Goal: Task Accomplishment & Management: Complete application form

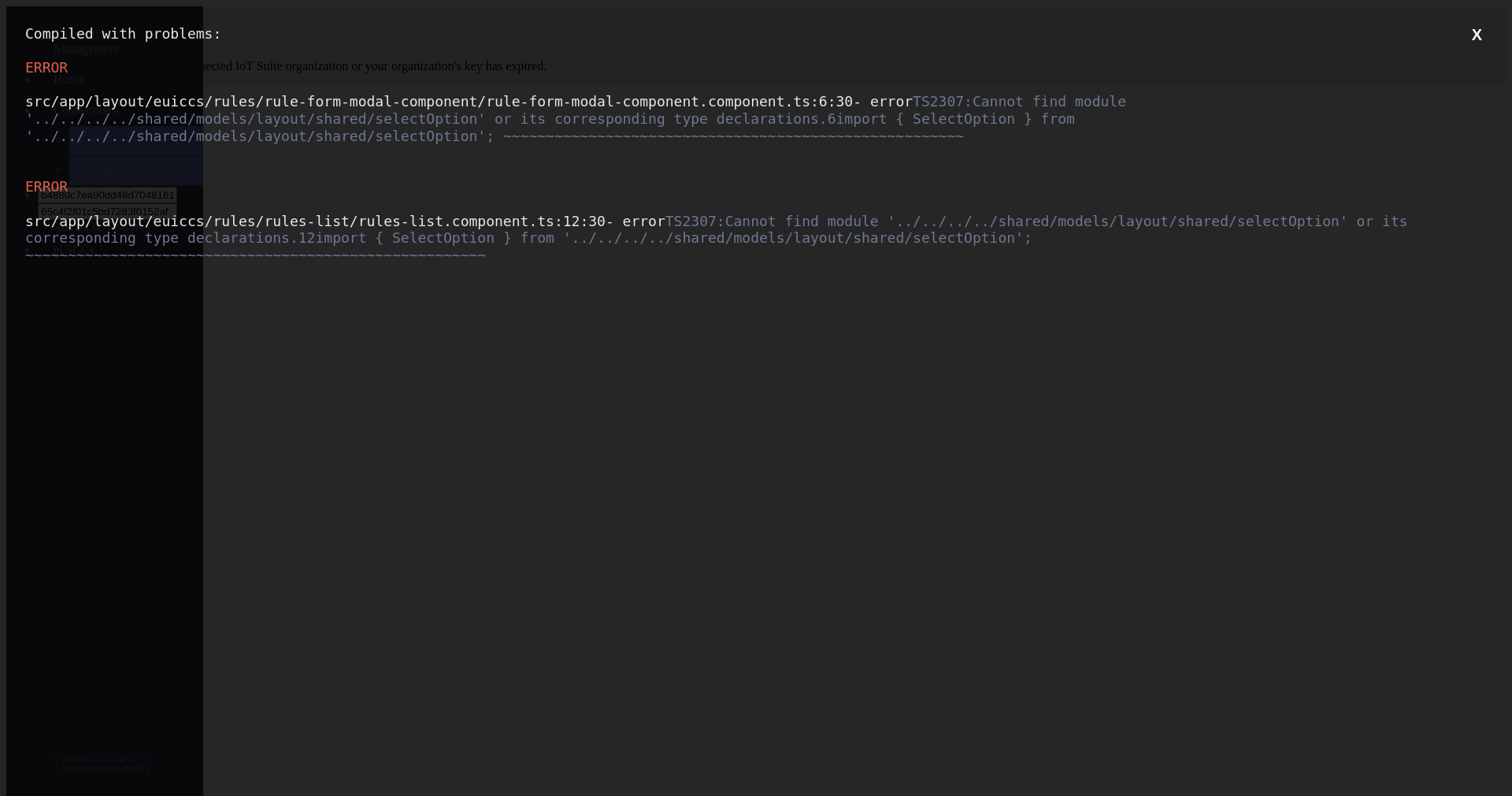
click at [1469, 34] on button "X" at bounding box center [1477, 35] width 20 height 20
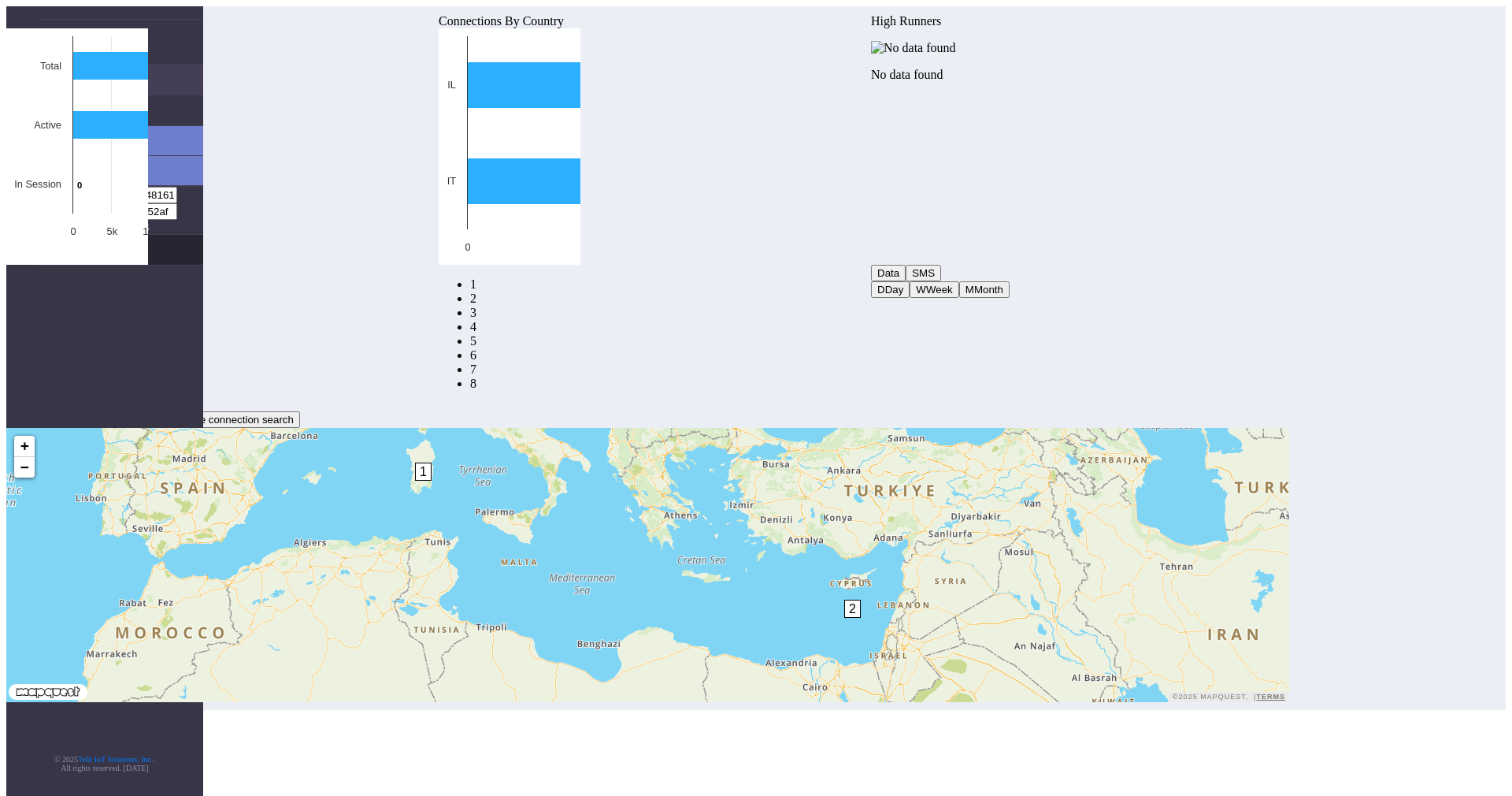
click at [50, 235] on link "eUICCs" at bounding box center [120, 249] width 165 height 30
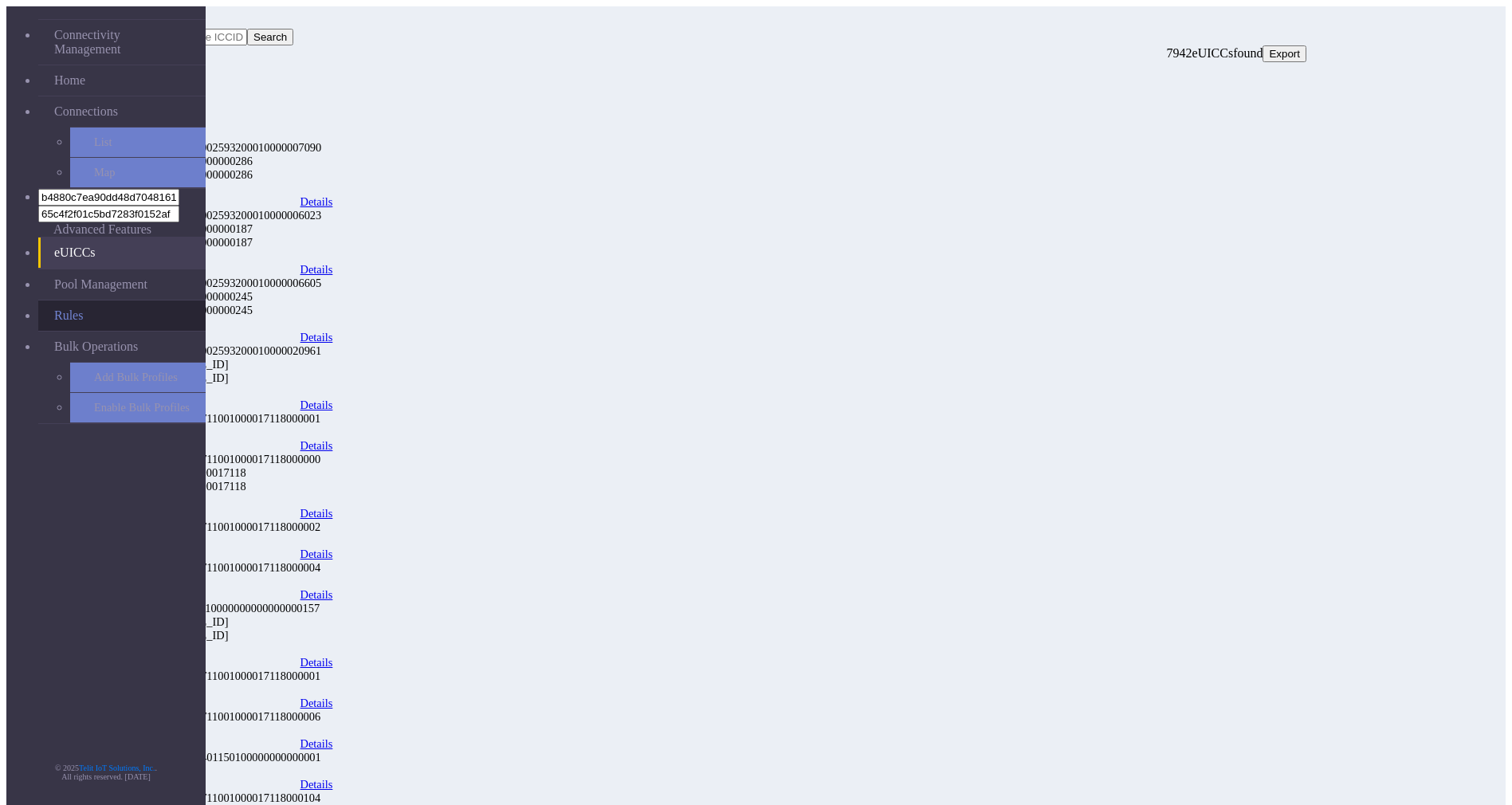
click at [54, 300] on link "Rules" at bounding box center [122, 315] width 167 height 30
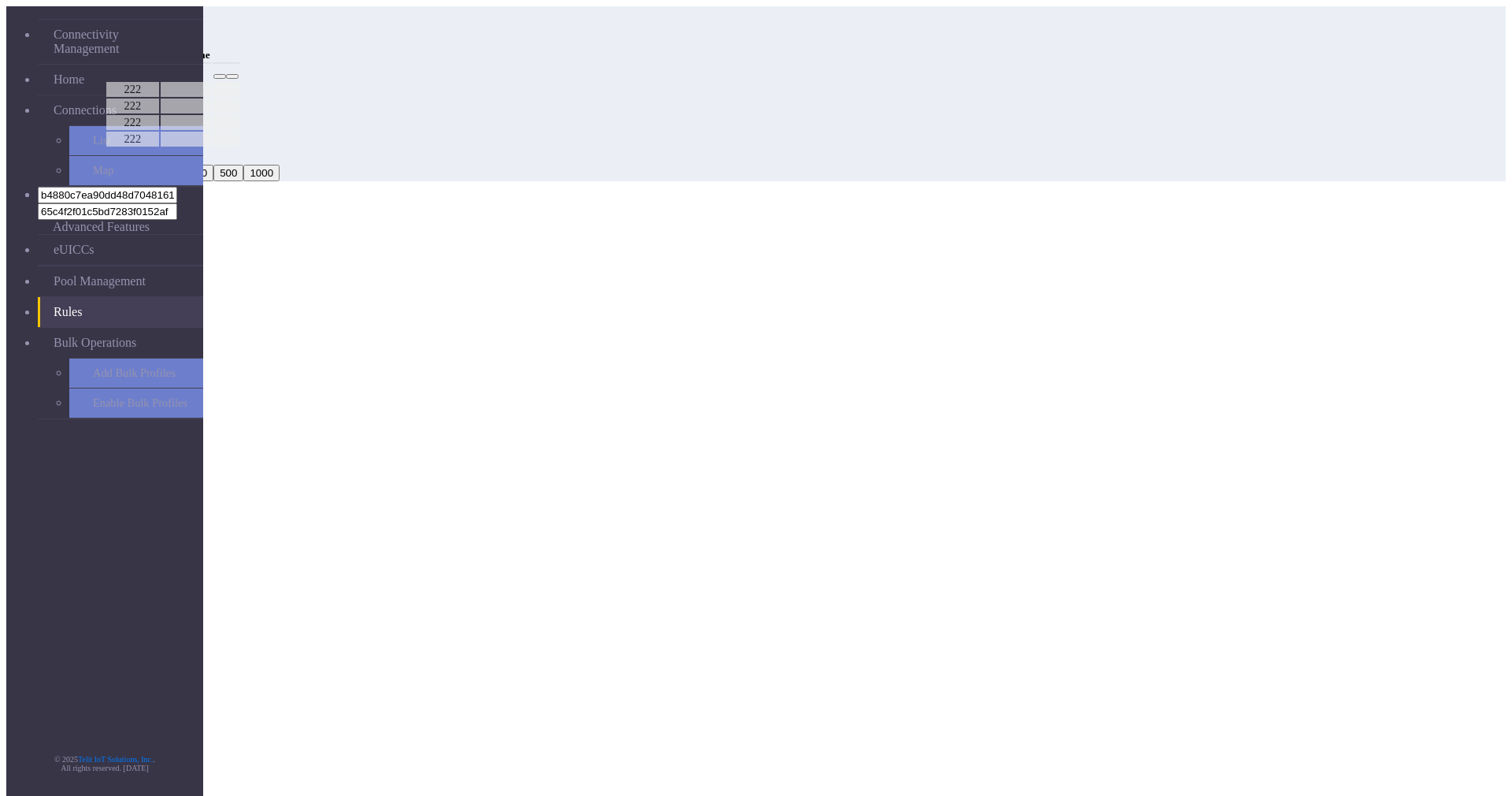
click at [136, 38] on button "Add" at bounding box center [120, 36] width 32 height 16
click at [787, 243] on button "Select options" at bounding box center [756, 258] width 1500 height 30
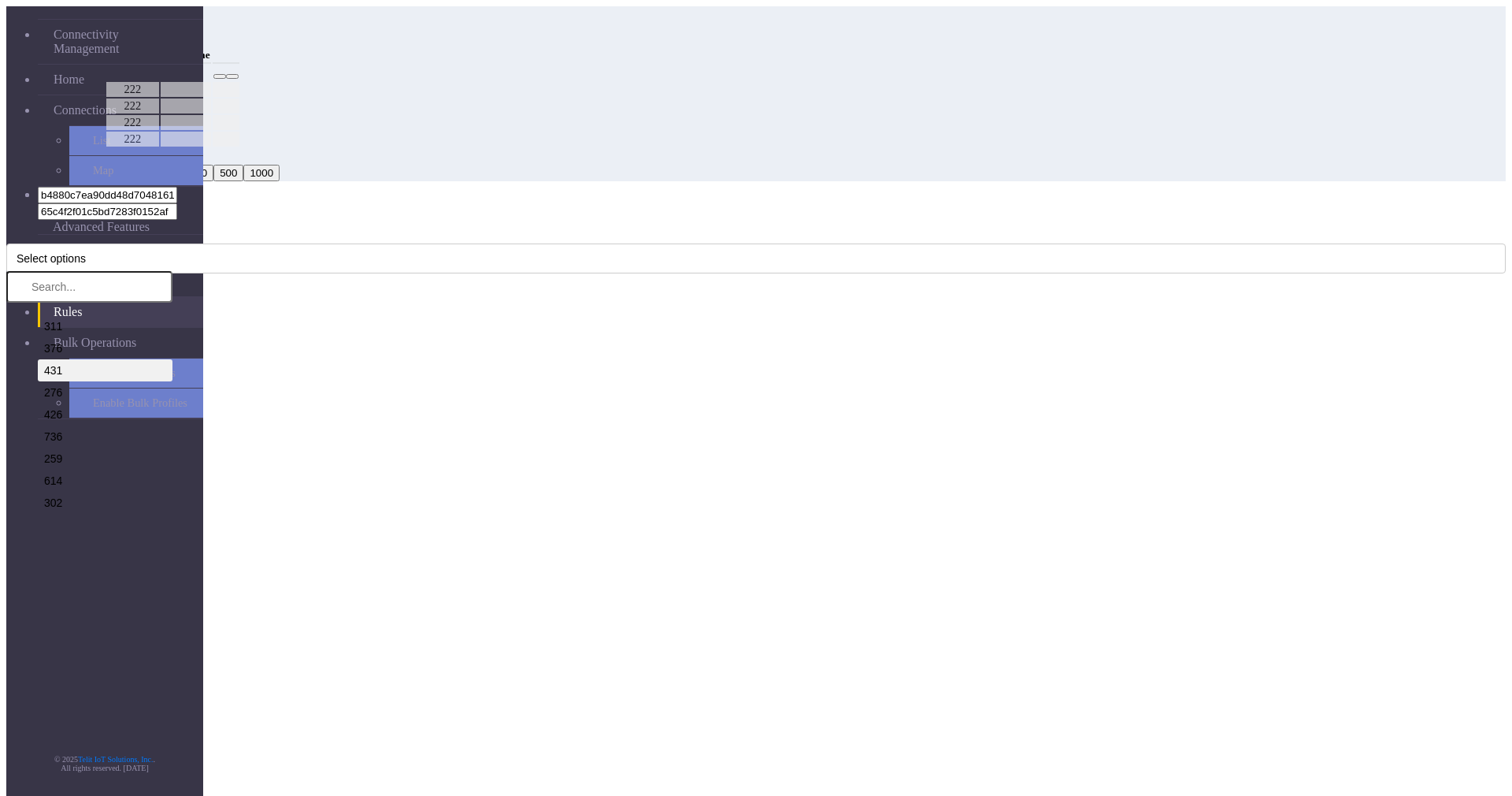
click at [172, 359] on li "431" at bounding box center [105, 370] width 135 height 22
click at [172, 315] on li "311" at bounding box center [105, 326] width 135 height 22
click at [673, 198] on div "Add Rule" at bounding box center [756, 205] width 1500 height 15
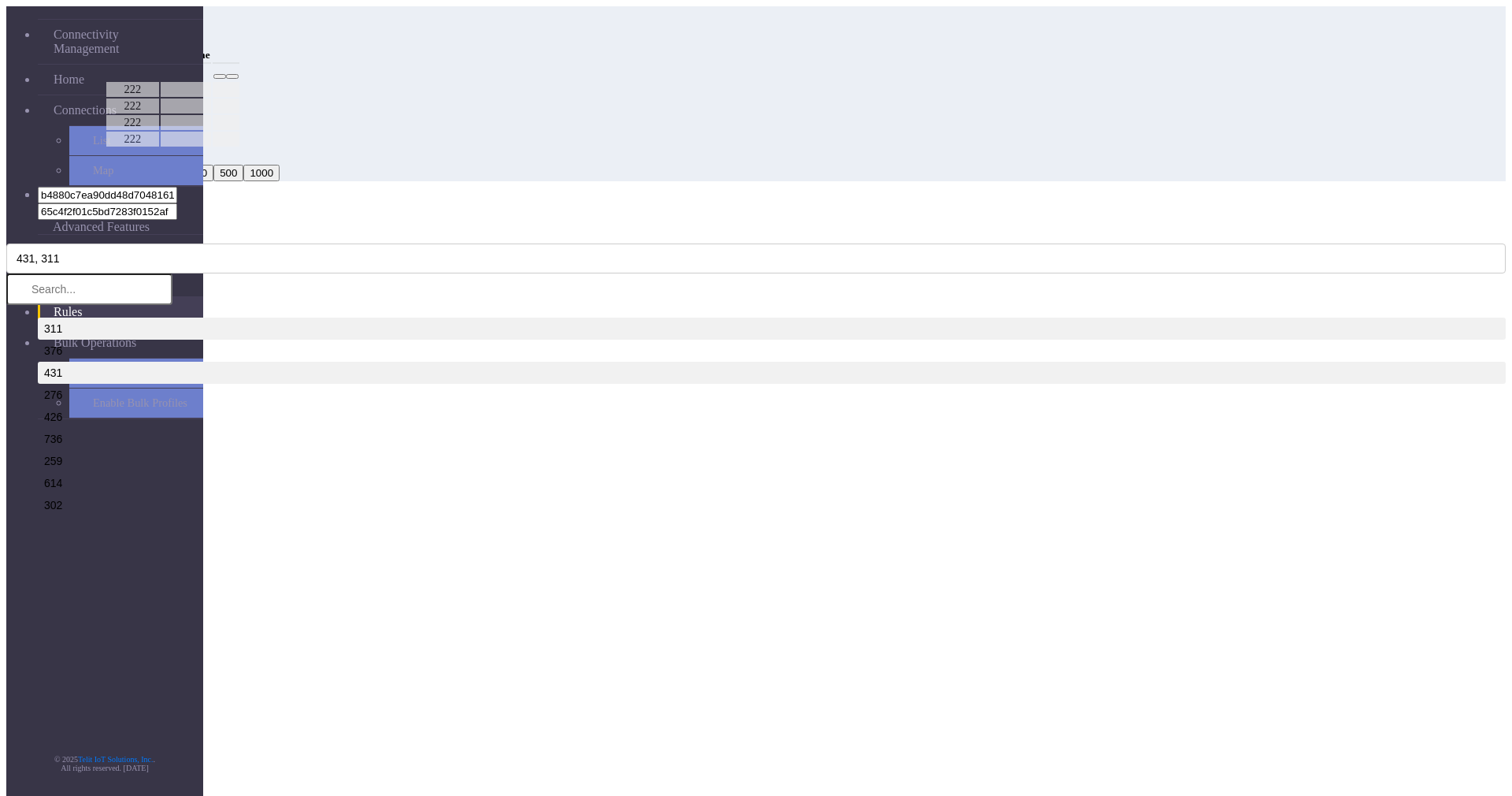
click at [152, 510] on select "Select a Pool" at bounding box center [112, 518] width 79 height 15
click at [708, 346] on ngb-modal-window "Add Rule MCC Code * 431, 311 311 376 431 276 426 736 259 614 302 352 505 627 52…" at bounding box center [756, 369] width 1500 height 344
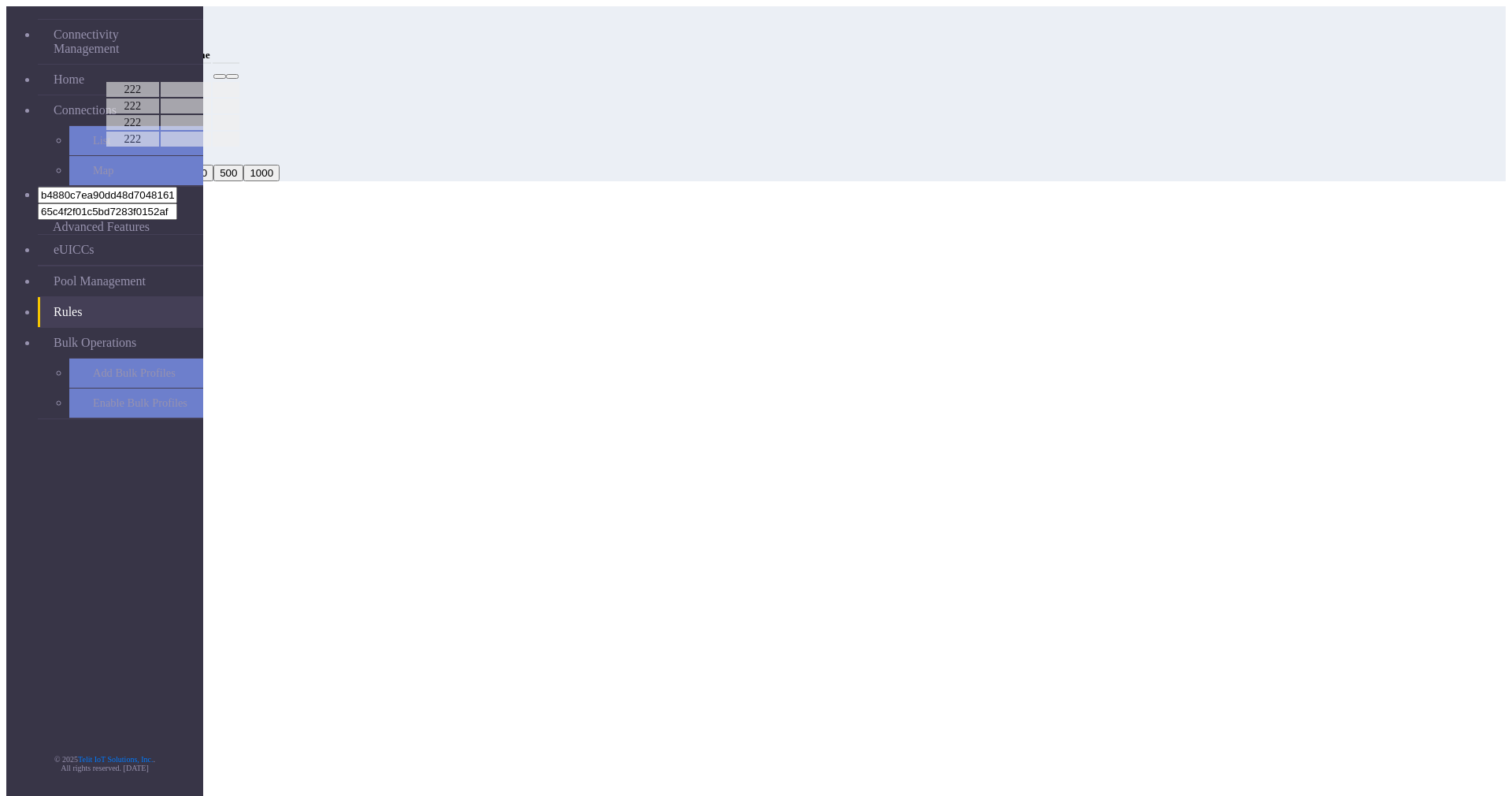
click at [136, 40] on button "Add" at bounding box center [120, 36] width 32 height 16
click at [152, 510] on select "Select a Pool" at bounding box center [112, 518] width 79 height 15
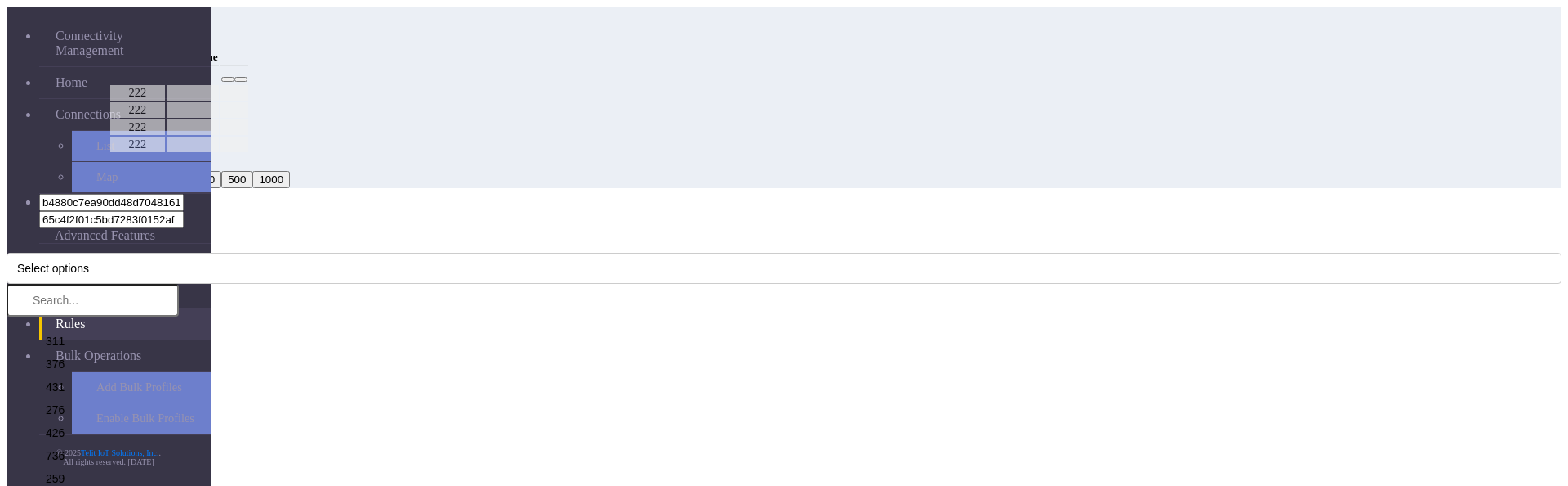
click at [6, 238] on icon "Close" at bounding box center [6, 238] width 0 height 0
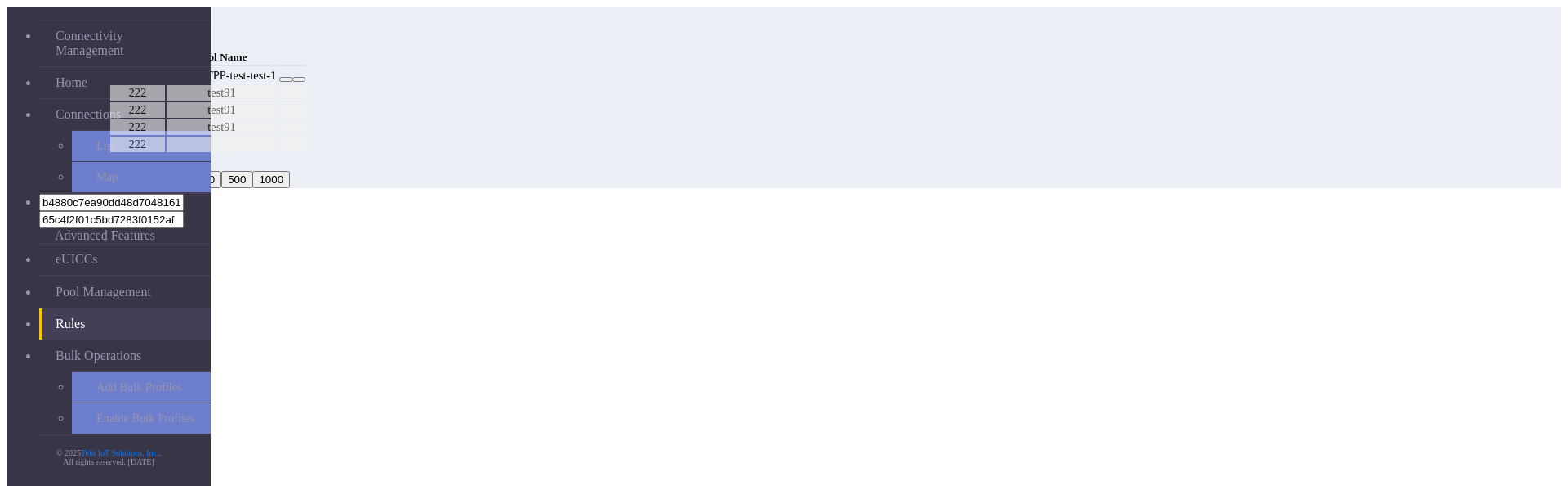
click at [142, 29] on button "Add" at bounding box center [125, 37] width 33 height 17
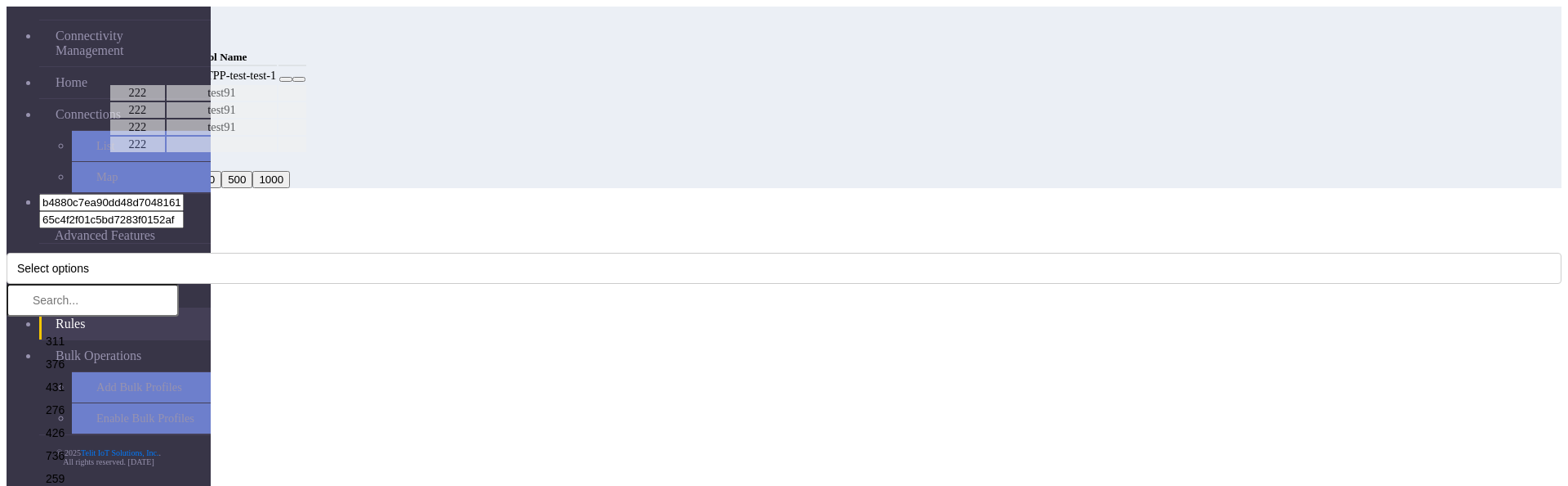
select select "4: Object"
click at [658, 252] on button "Select options" at bounding box center [784, 267] width 1556 height 31
click at [179, 327] on li "311" at bounding box center [109, 338] width 140 height 23
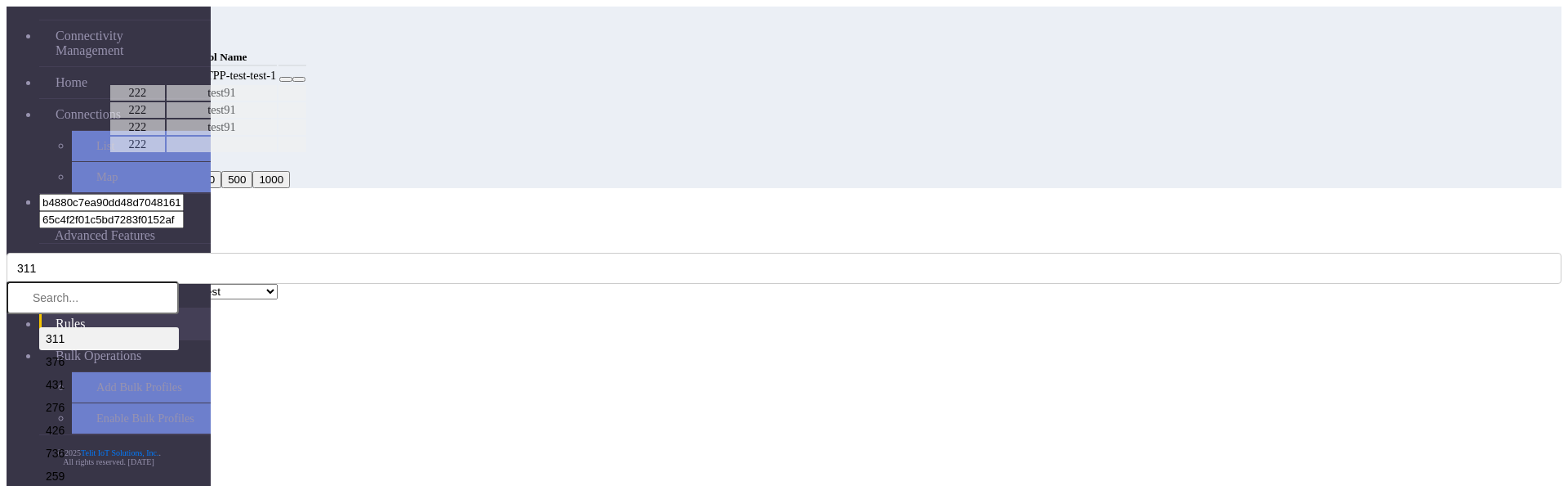
click at [696, 238] on div "MCC Code * 311 311 376 431 276 426 736 259 614 302 352 505 627 520 553 348 472 …" at bounding box center [784, 268] width 1556 height 61
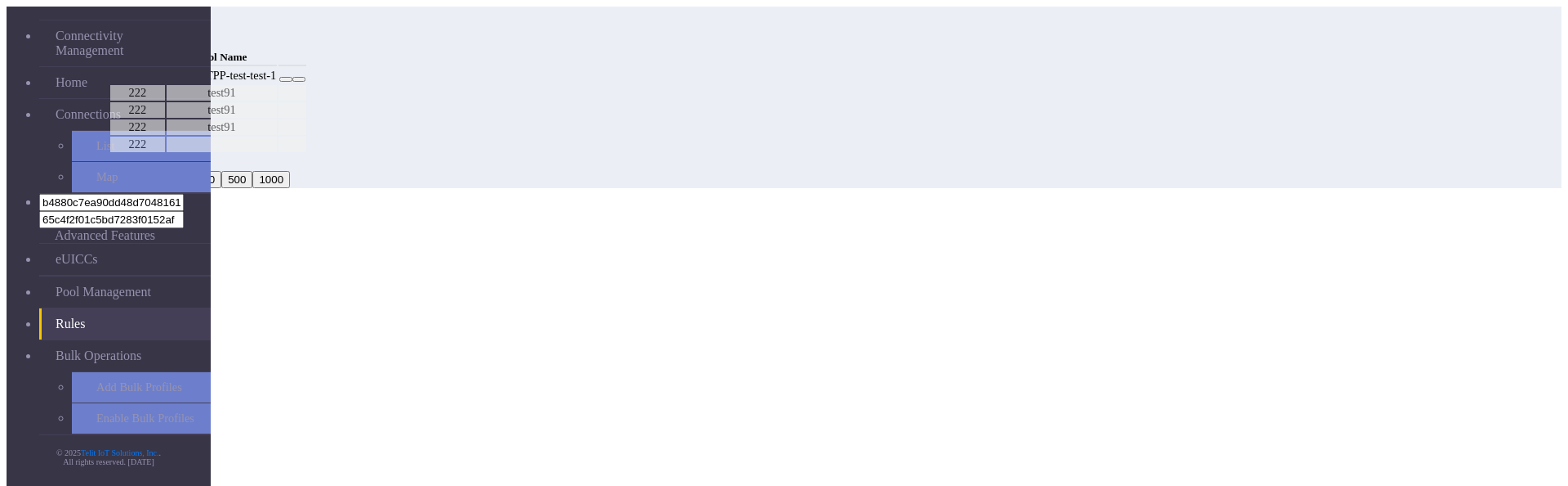
click at [96, 364] on button "Confirm" at bounding box center [70, 372] width 51 height 17
click at [1328, 31] on span "×" at bounding box center [1324, 25] width 6 height 12
click at [44, 364] on button "Back" at bounding box center [25, 372] width 37 height 17
select select "4: Object"
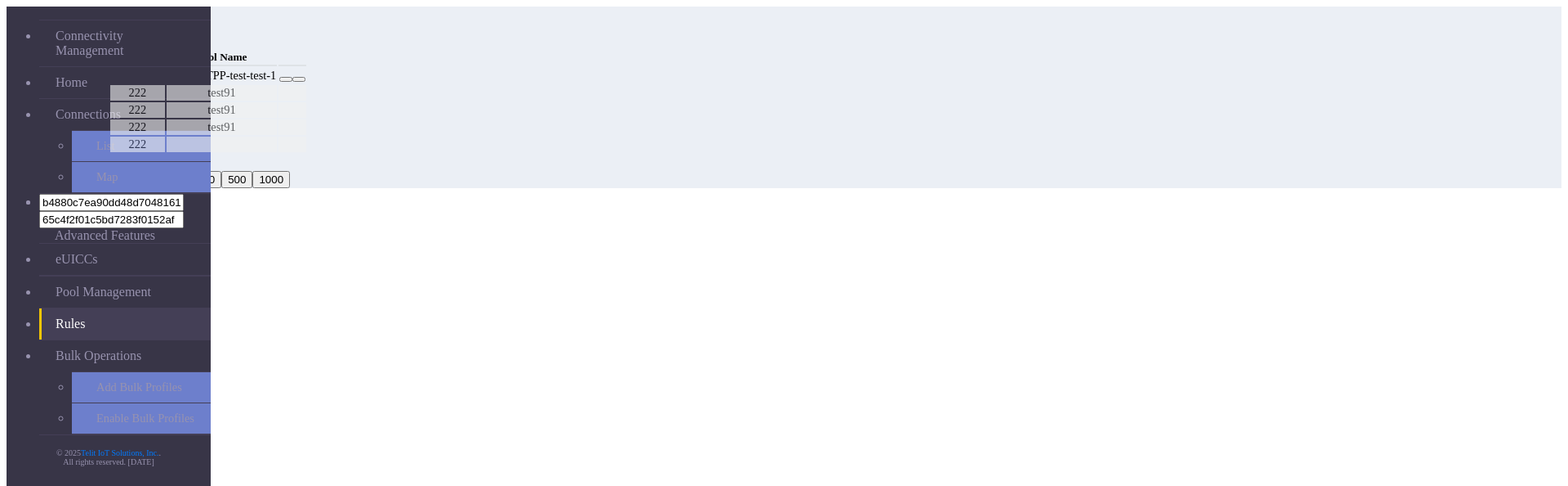
click at [96, 364] on button "Confirm" at bounding box center [70, 372] width 51 height 17
click at [6, 238] on icon "Close" at bounding box center [6, 238] width 0 height 0
click at [1335, 34] on button "×" at bounding box center [1325, 24] width 19 height 17
click at [286, 80] on icon at bounding box center [286, 80] width 0 height 0
select select "1: Object"
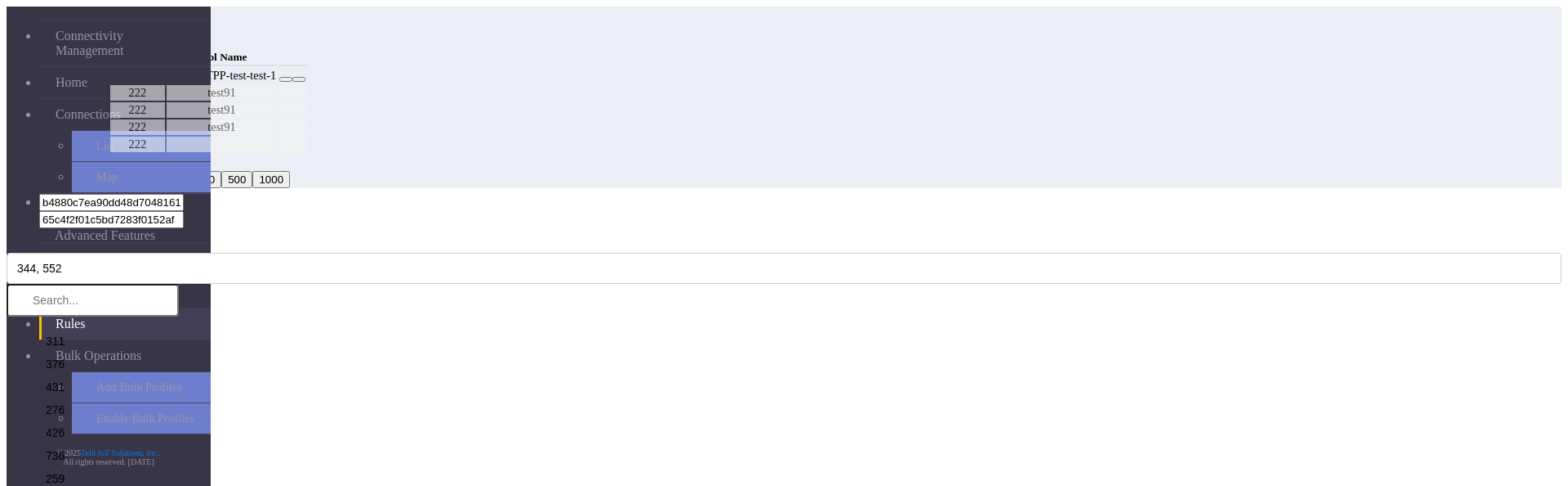
click at [1080, 205] on div "Edit Rule" at bounding box center [784, 212] width 1556 height 15
click at [6, 238] on icon "Close" at bounding box center [6, 238] width 0 height 0
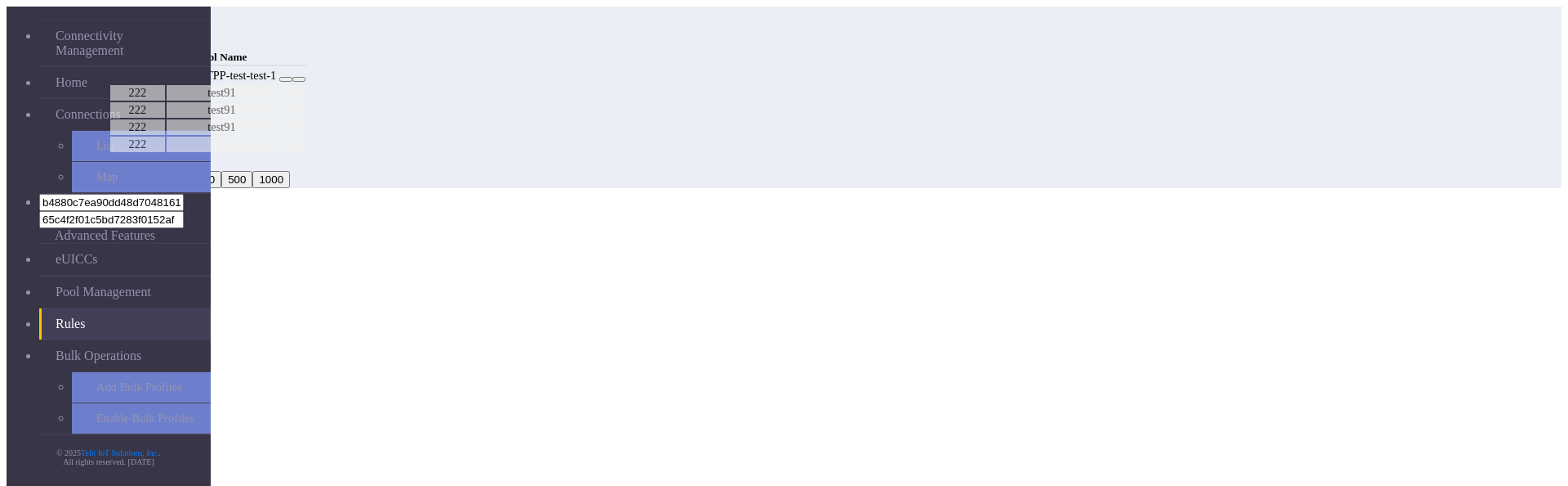
click at [142, 37] on button "Add" at bounding box center [125, 37] width 33 height 17
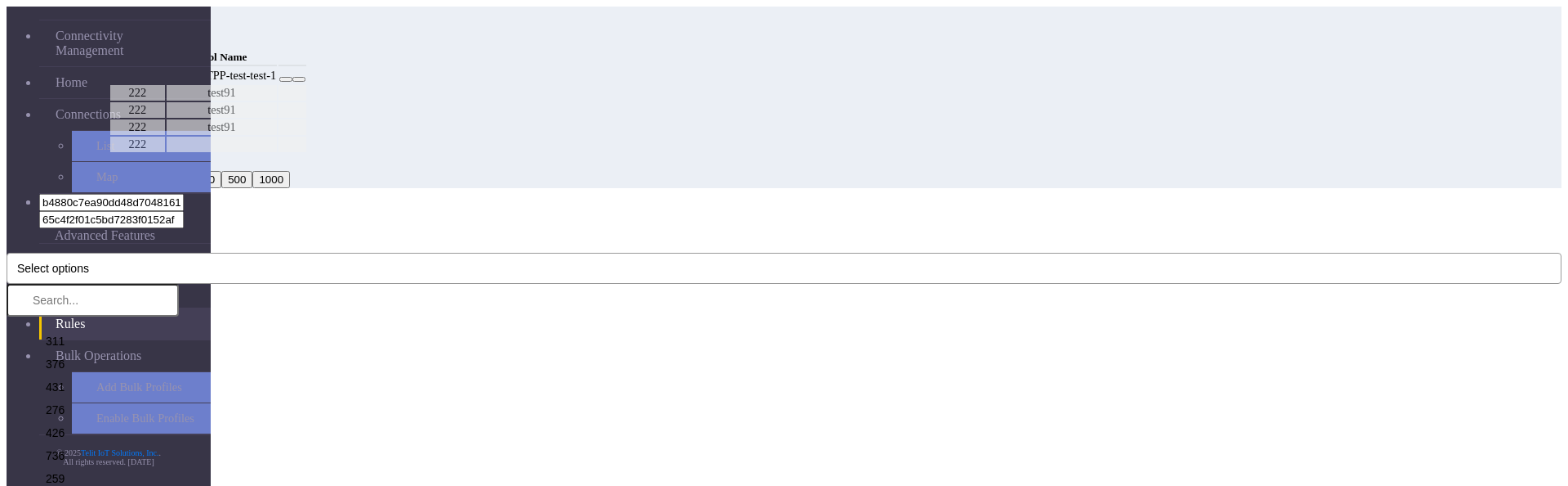
click at [719, 252] on button "Select options" at bounding box center [784, 267] width 1556 height 31
click at [179, 282] on input "text" at bounding box center [92, 297] width 172 height 33
type input "344"
click at [179, 327] on li "344" at bounding box center [109, 338] width 140 height 23
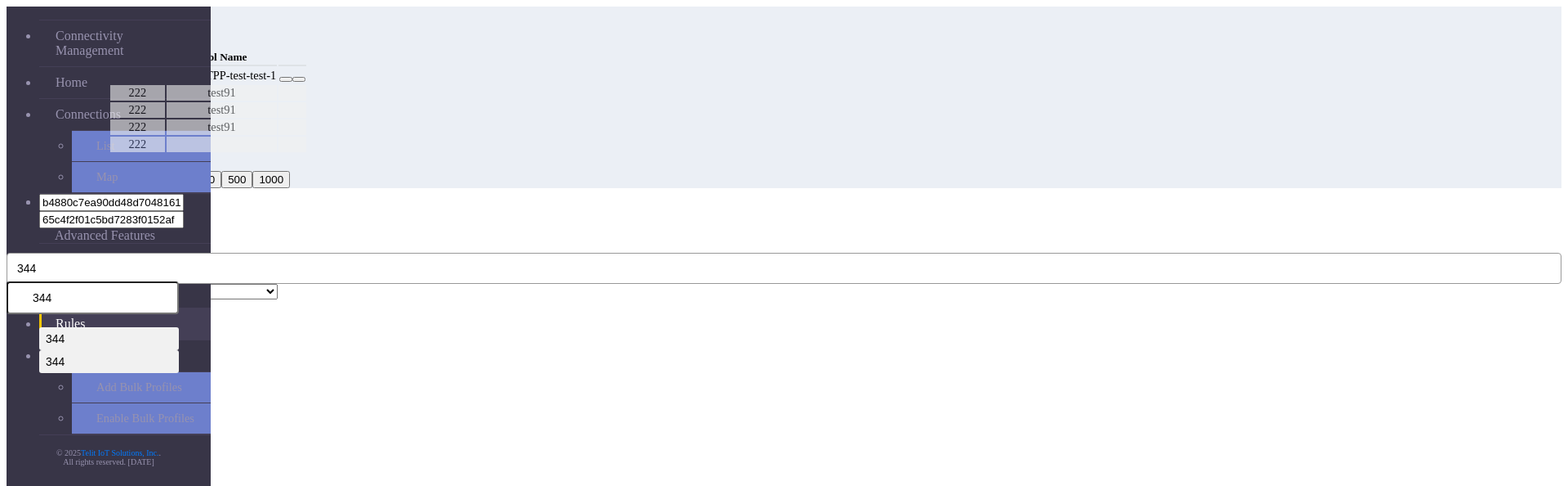
click at [593, 252] on button "344" at bounding box center [784, 267] width 1556 height 31
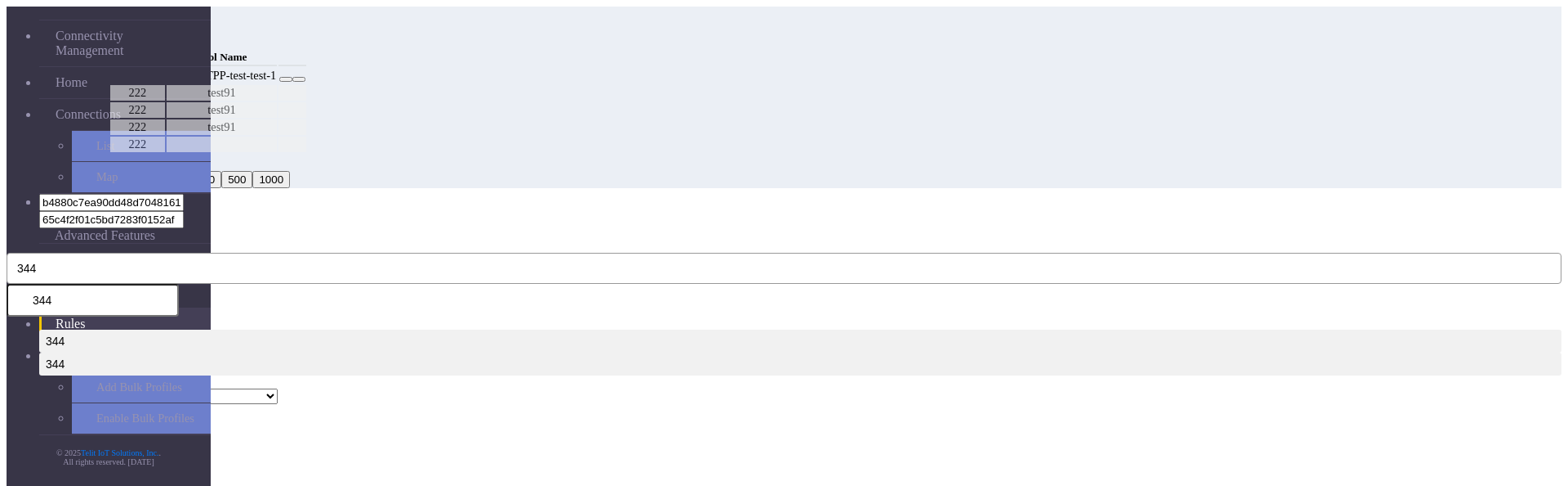
click at [607, 252] on button "344" at bounding box center [784, 267] width 1556 height 31
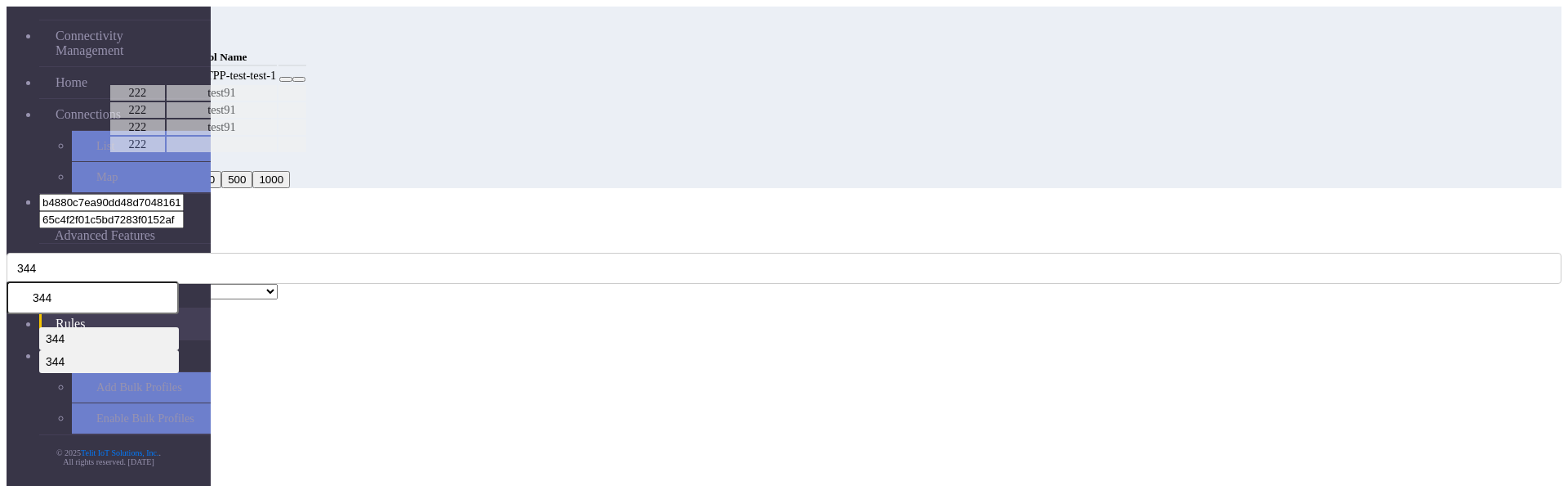
click at [179, 282] on input "344" at bounding box center [92, 297] width 172 height 33
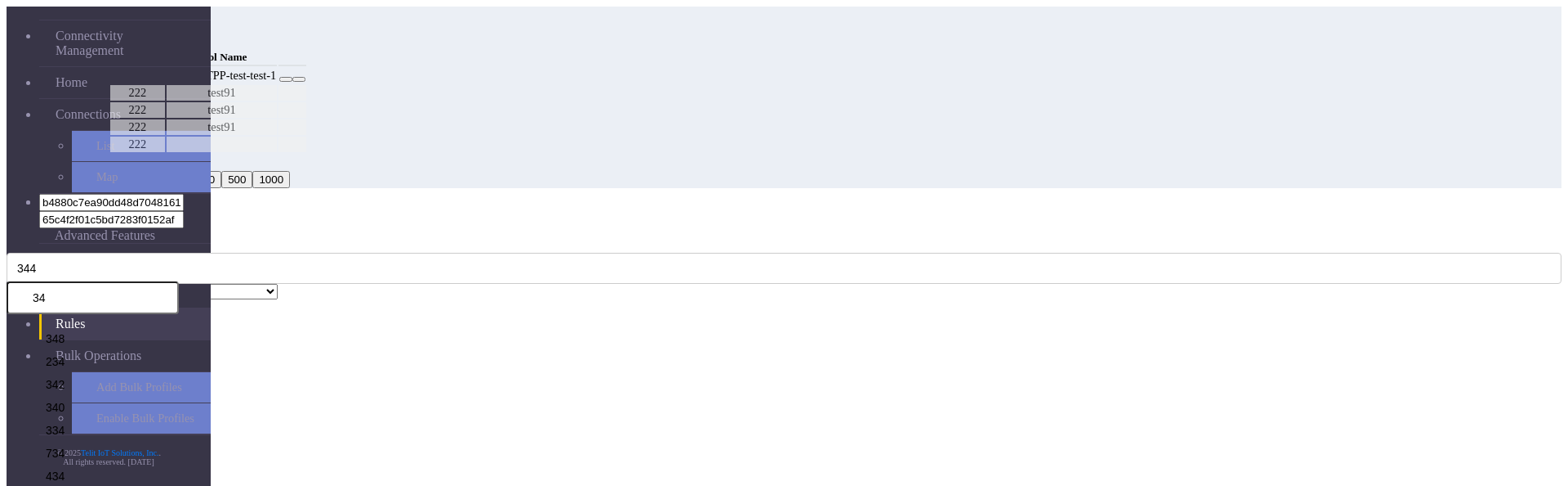
type input "3"
type input "552"
click at [179, 327] on li "552" at bounding box center [109, 338] width 140 height 23
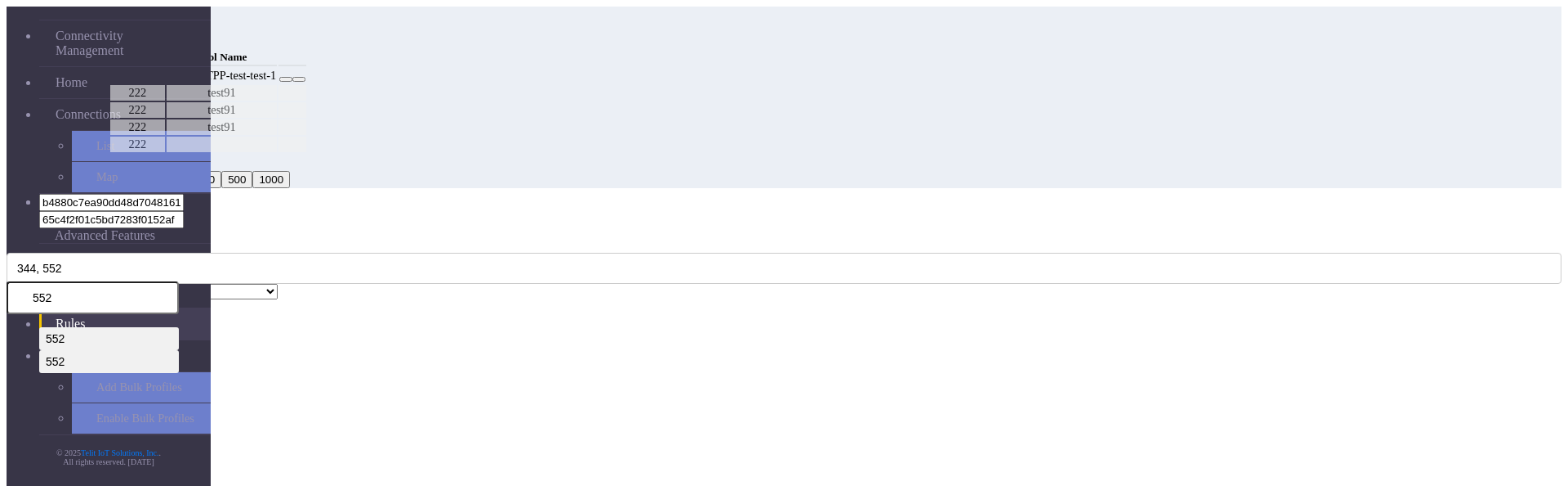
click at [690, 238] on div "MCC Code * 344, 552 552 552 552" at bounding box center [784, 261] width 1556 height 46
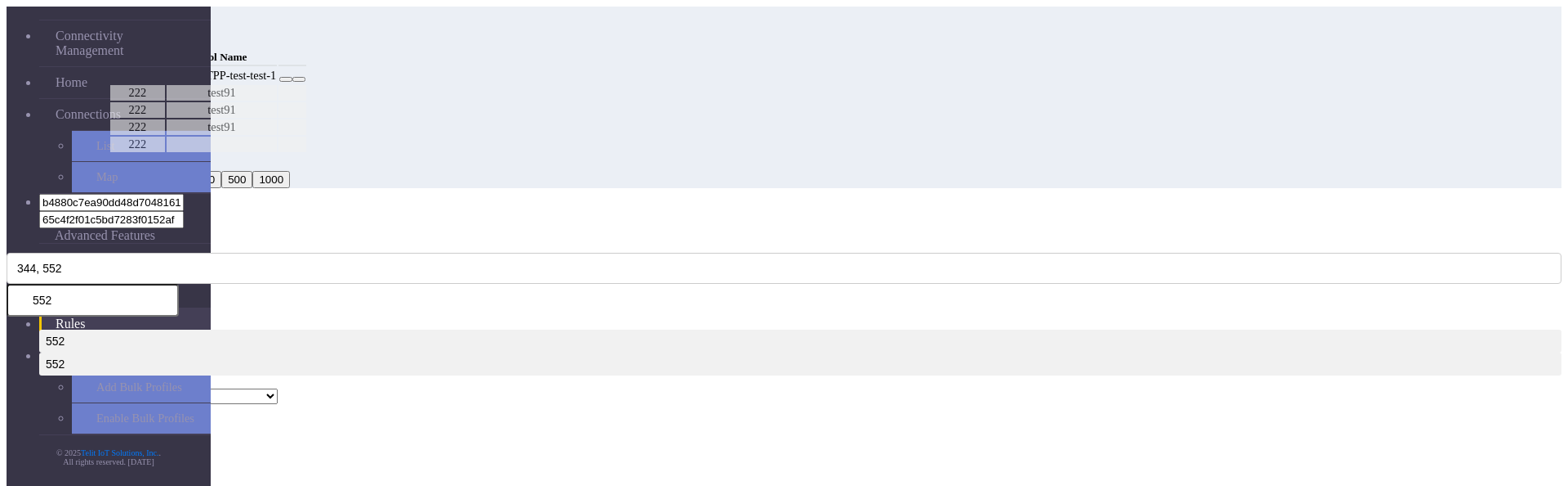
click at [278, 389] on select "Select a Pool DNLD_TPP-test-test-1 DNLD_TPP-testing-Mar05 DNLD_TPP-test-apn-tes…" at bounding box center [176, 397] width 203 height 16
select select "8: Object"
click at [278, 389] on select "Select a Pool DNLD_TPP-test-test-1 DNLD_TPP-testing-Mar05 DNLD_TPP-test-apn-tes…" at bounding box center [176, 397] width 203 height 16
click at [39, 405] on button "Add" at bounding box center [22, 413] width 33 height 17
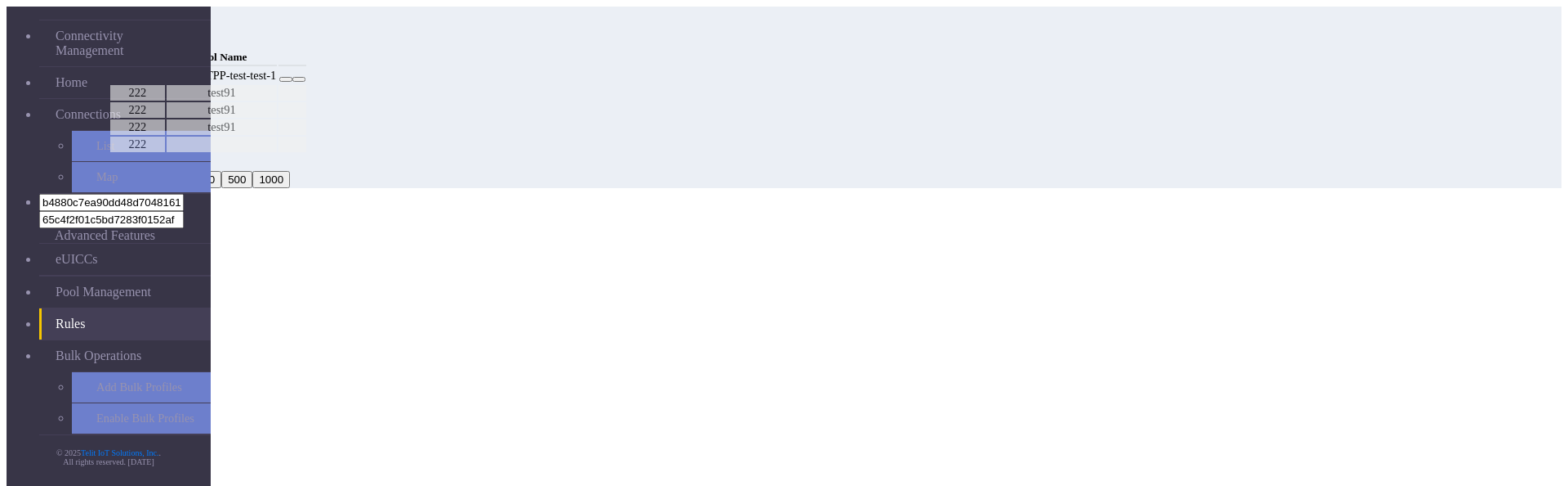
click at [96, 379] on button "Confirm" at bounding box center [70, 387] width 51 height 17
click at [44, 379] on button "Back" at bounding box center [25, 387] width 37 height 17
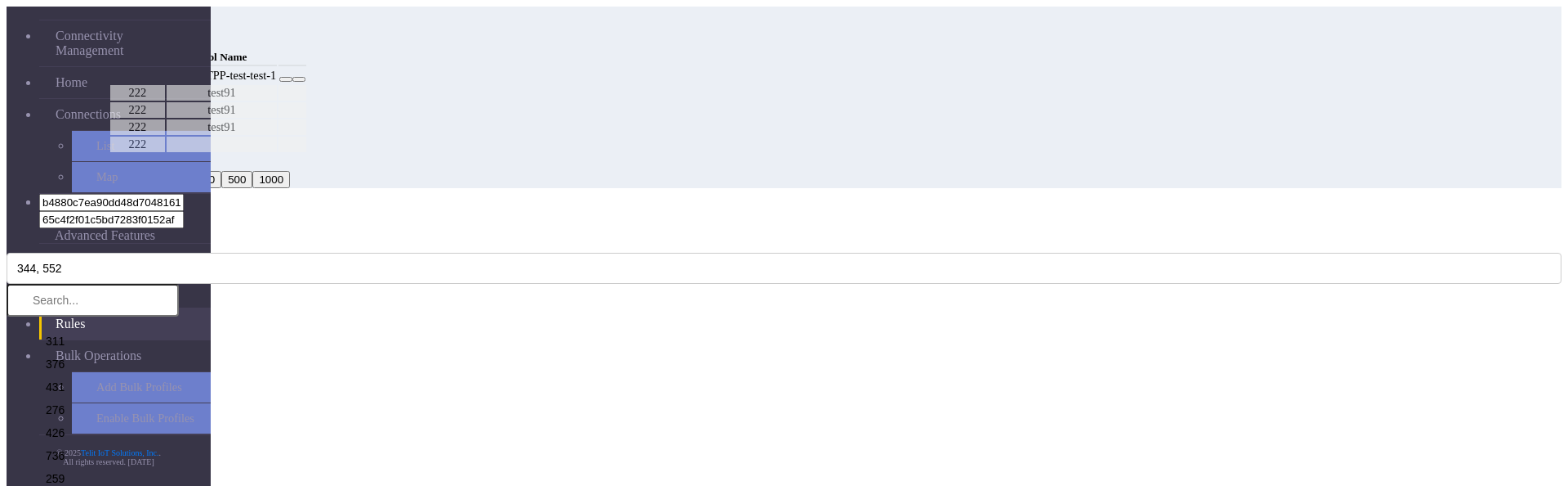
select select "5: Object"
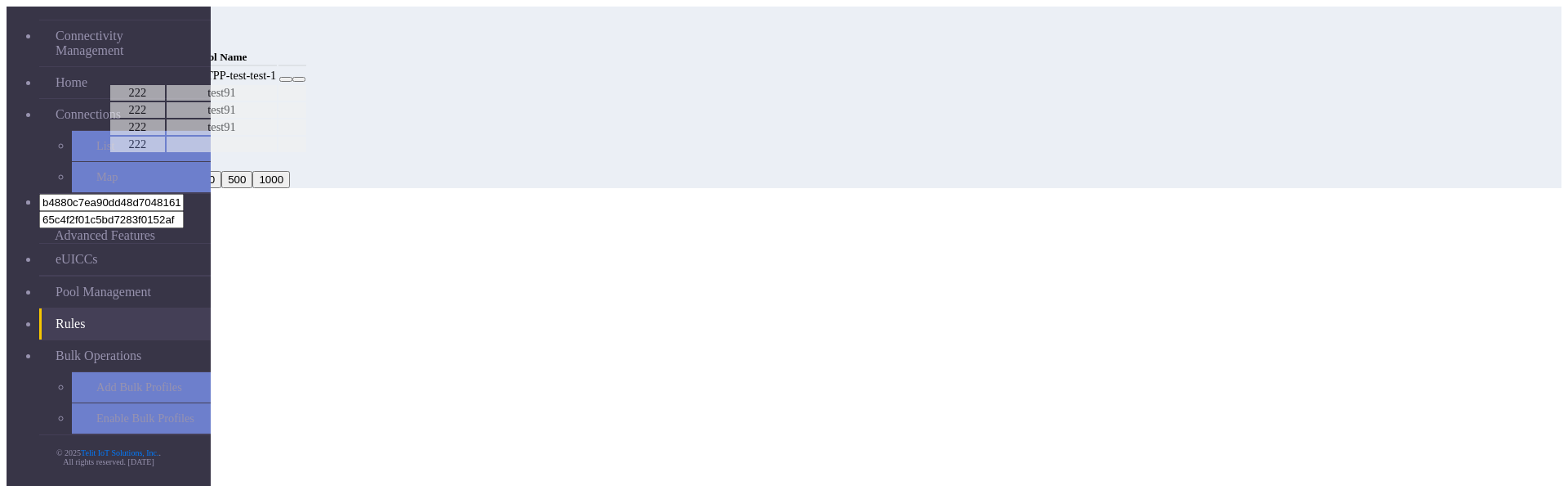
click at [1040, 253] on div "Selected MCC codes 344 552 Selected Pool Name testing Back Confirm" at bounding box center [784, 318] width 1556 height 155
click at [96, 379] on button "Confirm" at bounding box center [70, 387] width 51 height 17
click at [6, 238] on icon "Close" at bounding box center [6, 238] width 0 height 0
